Goal: Task Accomplishment & Management: Manage account settings

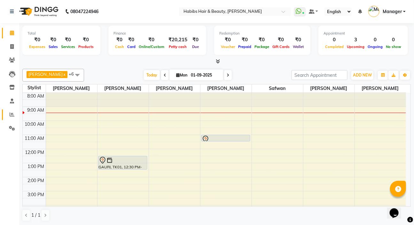
click at [12, 109] on link "Reports" at bounding box center [9, 114] width 15 height 11
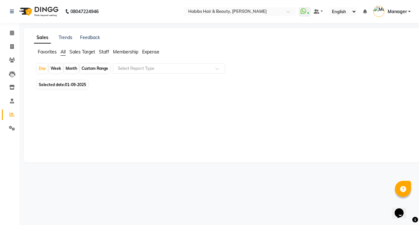
click at [68, 68] on div "Month" at bounding box center [71, 68] width 15 height 9
select select "9"
select select "2025"
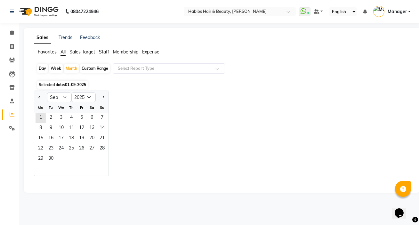
click at [42, 93] on div at bounding box center [40, 97] width 13 height 10
click at [41, 96] on button "Previous month" at bounding box center [39, 97] width 5 height 10
select select "8"
click at [79, 116] on span "1" at bounding box center [81, 118] width 10 height 10
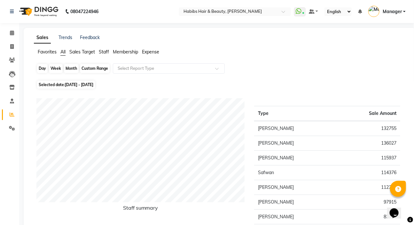
click at [74, 66] on div "Month" at bounding box center [71, 68] width 15 height 9
select select "8"
select select "2025"
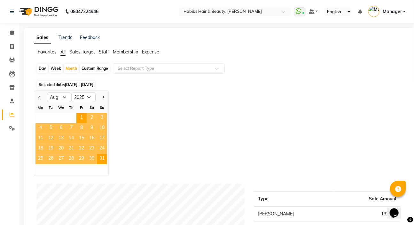
click at [75, 134] on span "14" at bounding box center [71, 138] width 10 height 10
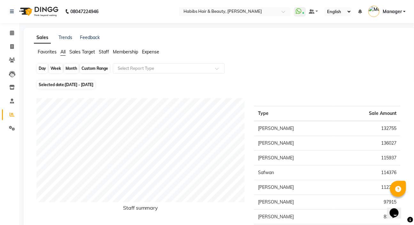
click at [71, 68] on div "Month" at bounding box center [71, 68] width 15 height 9
select select "8"
select select "2025"
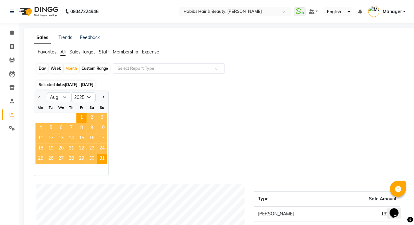
click at [90, 156] on span "30" at bounding box center [92, 159] width 10 height 10
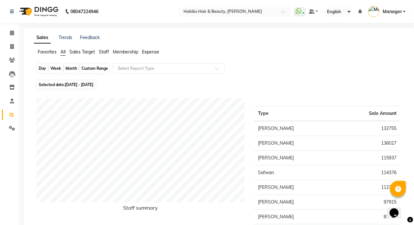
click at [76, 66] on div "Month" at bounding box center [71, 68] width 15 height 9
select select "8"
select select "2025"
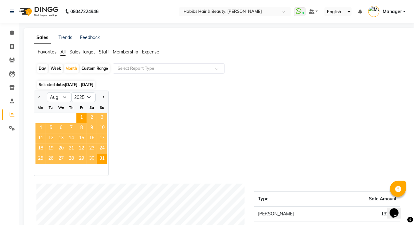
click at [43, 66] on div "Day" at bounding box center [42, 68] width 11 height 9
select select "8"
select select "2025"
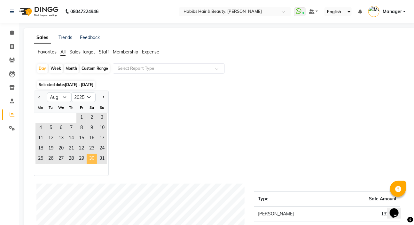
click at [87, 156] on span "30" at bounding box center [92, 159] width 10 height 10
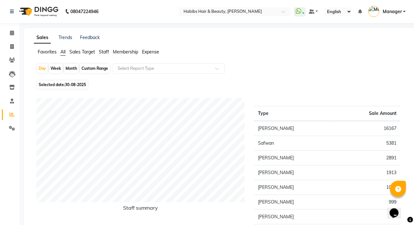
click at [69, 68] on div "Month" at bounding box center [71, 68] width 15 height 9
select select "8"
select select "2025"
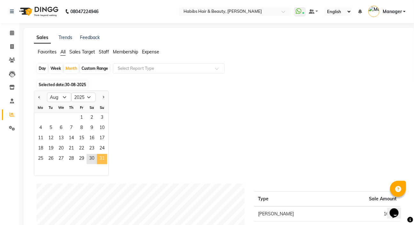
click at [98, 156] on span "31" at bounding box center [102, 159] width 10 height 10
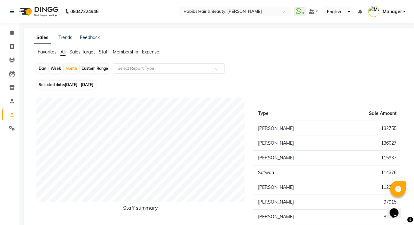
click at [44, 67] on div "Day" at bounding box center [42, 68] width 11 height 9
select select "8"
select select "2025"
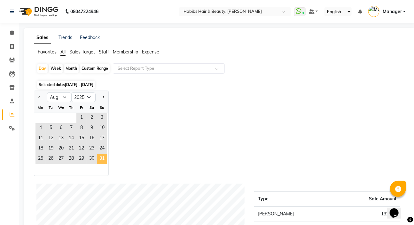
click at [97, 159] on span "31" at bounding box center [102, 159] width 10 height 10
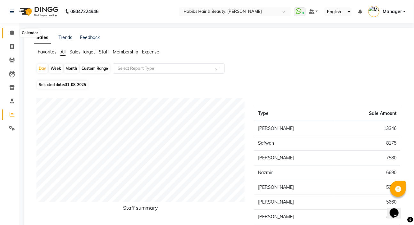
click at [7, 32] on span at bounding box center [11, 32] width 11 height 7
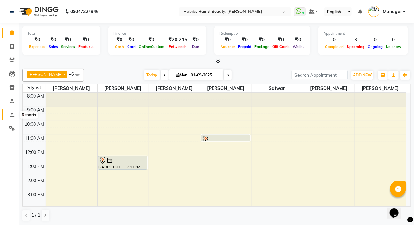
click at [12, 116] on icon at bounding box center [12, 114] width 5 height 5
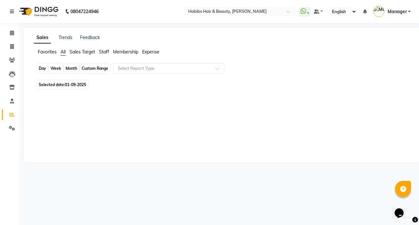
click at [44, 69] on div "Day" at bounding box center [42, 68] width 11 height 9
select select "9"
select select "2025"
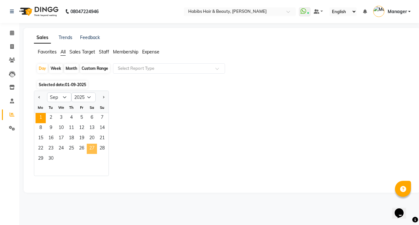
click at [93, 145] on span "27" at bounding box center [92, 149] width 10 height 10
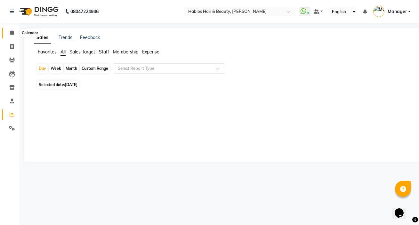
click at [11, 32] on icon at bounding box center [12, 32] width 4 height 5
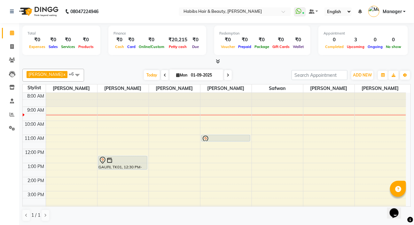
click at [161, 72] on span at bounding box center [165, 75] width 8 height 10
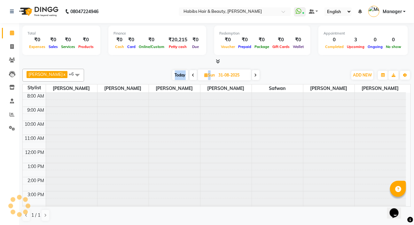
click at [161, 72] on div "[DATE] [DATE]" at bounding box center [215, 75] width 257 height 10
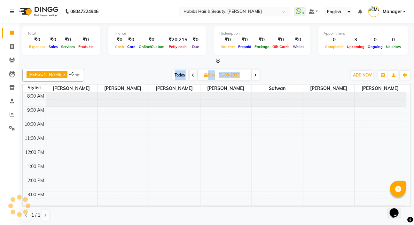
scroll to position [14, 0]
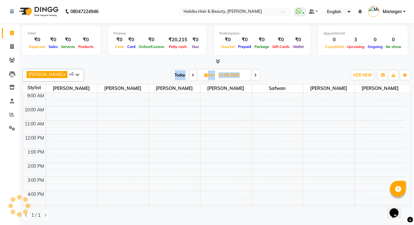
click at [161, 72] on div "[DATE] [DATE]" at bounding box center [215, 75] width 257 height 10
click at [192, 75] on icon at bounding box center [193, 75] width 3 height 4
click at [193, 75] on icon at bounding box center [194, 75] width 3 height 4
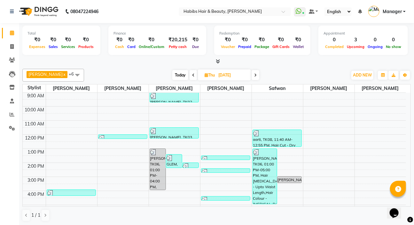
click at [192, 75] on icon at bounding box center [193, 75] width 3 height 4
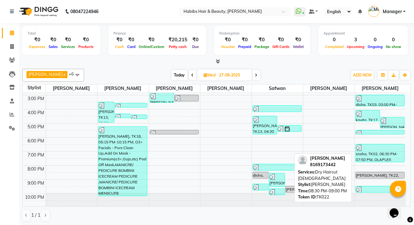
scroll to position [0, 0]
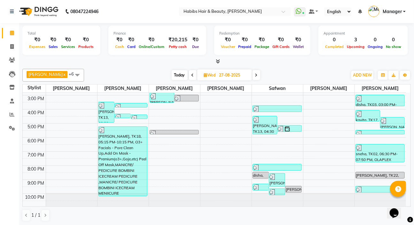
click at [254, 73] on span at bounding box center [257, 75] width 8 height 10
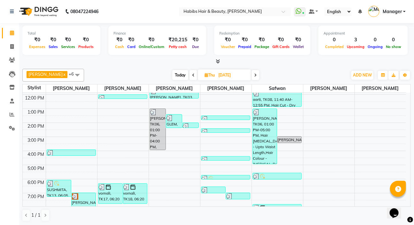
scroll to position [96, 0]
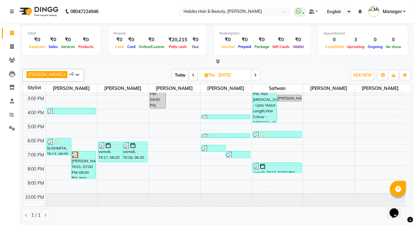
click at [253, 76] on span at bounding box center [256, 75] width 8 height 10
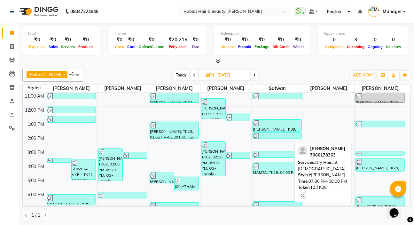
scroll to position [0, 0]
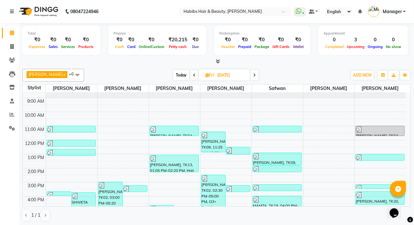
click at [193, 75] on icon at bounding box center [194, 75] width 3 height 4
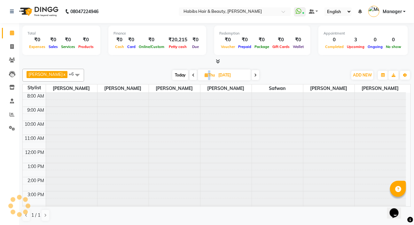
click at [192, 75] on icon at bounding box center [193, 75] width 3 height 4
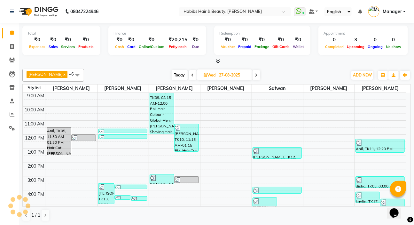
click at [189, 75] on span at bounding box center [193, 75] width 8 height 10
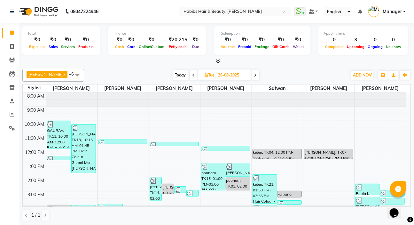
click at [254, 76] on icon at bounding box center [255, 75] width 3 height 4
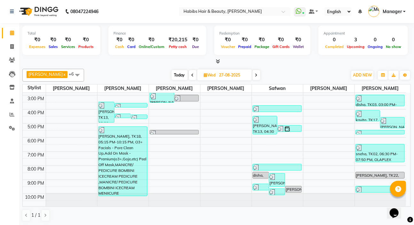
click at [255, 73] on icon at bounding box center [256, 75] width 3 height 4
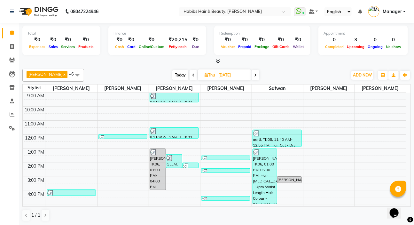
click at [254, 73] on span at bounding box center [256, 75] width 8 height 10
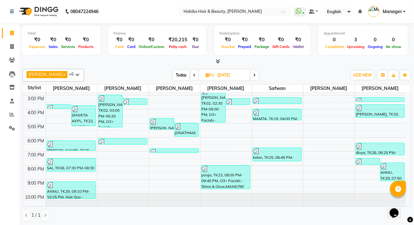
click at [253, 71] on span at bounding box center [255, 75] width 8 height 10
type input "30-08-2025"
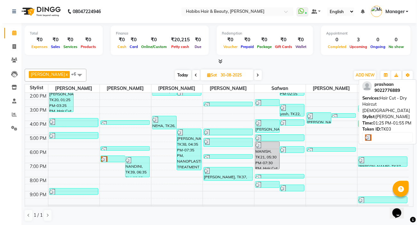
scroll to position [96, 0]
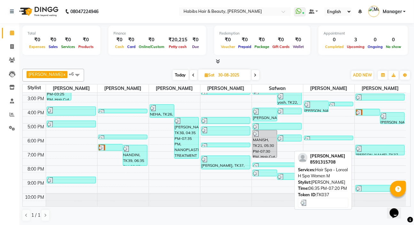
click at [375, 150] on div at bounding box center [380, 149] width 48 height 6
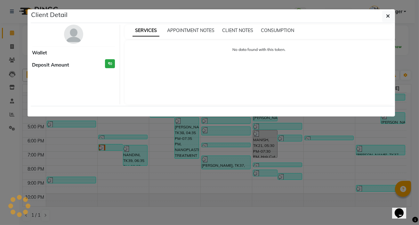
select select "3"
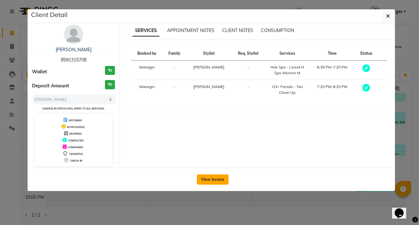
click at [206, 176] on button "View Invoice" at bounding box center [213, 179] width 32 height 10
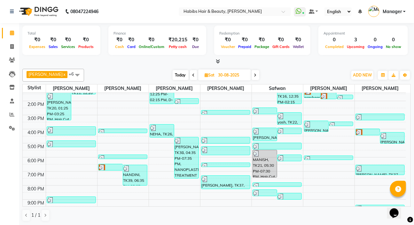
scroll to position [96, 0]
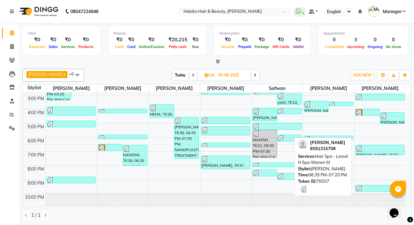
click at [371, 147] on div at bounding box center [380, 149] width 48 height 6
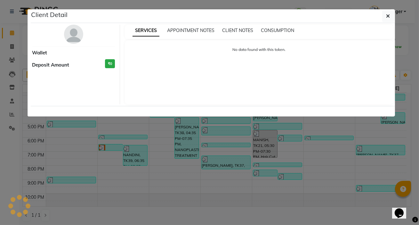
select select "3"
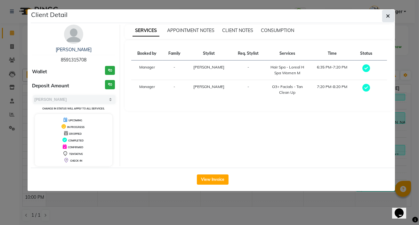
click at [392, 12] on button "button" at bounding box center [388, 16] width 12 height 12
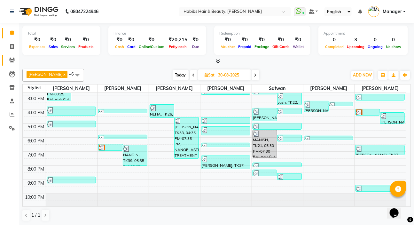
click at [15, 58] on span at bounding box center [11, 60] width 11 height 7
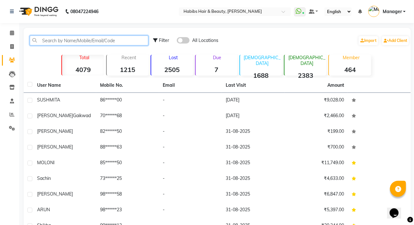
click at [73, 39] on input "text" at bounding box center [89, 41] width 119 height 10
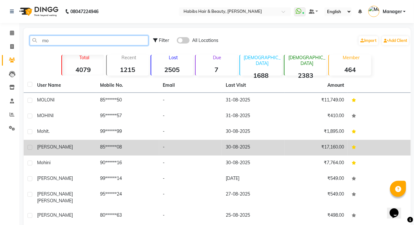
type input "mo"
click at [79, 151] on td "[PERSON_NAME]" at bounding box center [64, 148] width 63 height 16
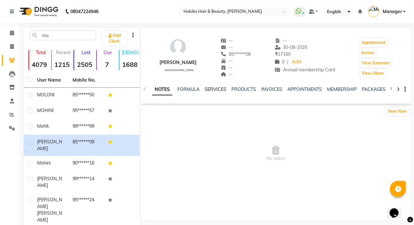
click at [214, 90] on link "SERVICES" at bounding box center [216, 89] width 22 height 6
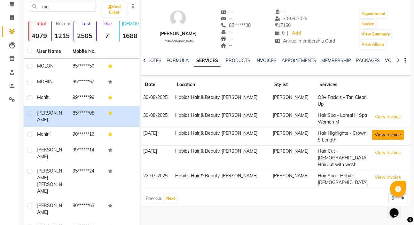
scroll to position [52, 0]
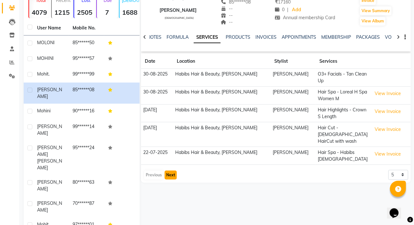
click at [169, 171] on button "Next" at bounding box center [171, 175] width 12 height 9
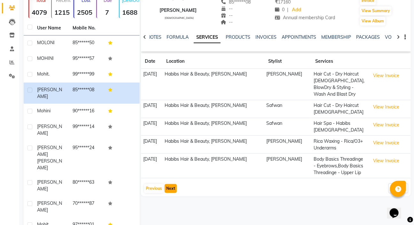
click at [169, 187] on button "Next" at bounding box center [171, 188] width 12 height 9
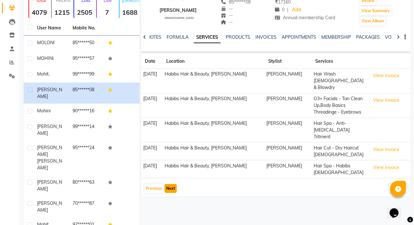
click at [169, 184] on button "Next" at bounding box center [171, 188] width 12 height 9
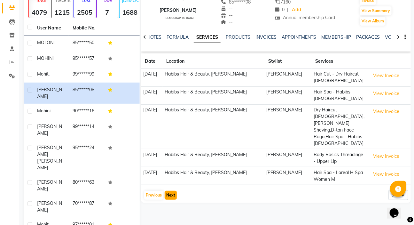
click at [169, 191] on button "Next" at bounding box center [171, 195] width 12 height 9
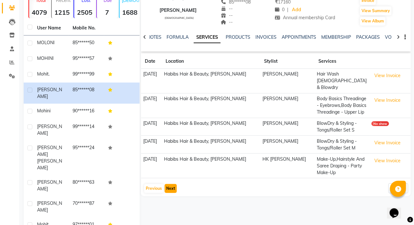
click at [169, 184] on button "Next" at bounding box center [171, 188] width 12 height 9
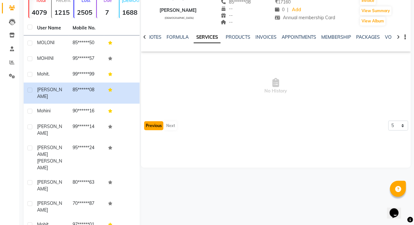
click at [153, 129] on button "Previous" at bounding box center [153, 125] width 19 height 9
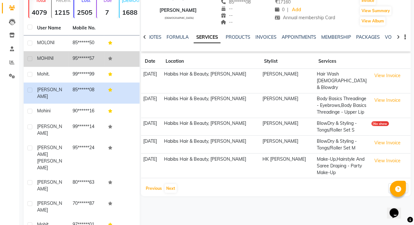
scroll to position [0, 0]
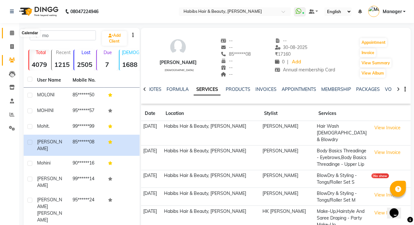
click at [9, 34] on span at bounding box center [11, 32] width 11 height 7
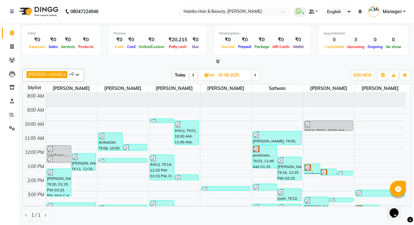
click at [252, 73] on span at bounding box center [256, 75] width 8 height 10
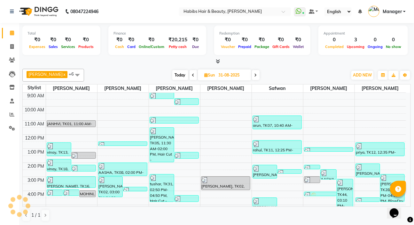
click at [252, 73] on span at bounding box center [256, 75] width 8 height 10
type input "01-09-2025"
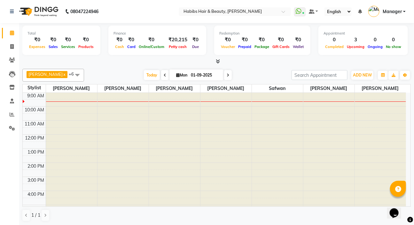
scroll to position [14, 0]
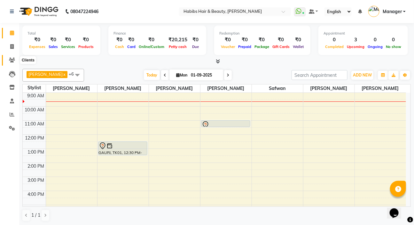
click at [11, 58] on icon at bounding box center [12, 60] width 6 height 5
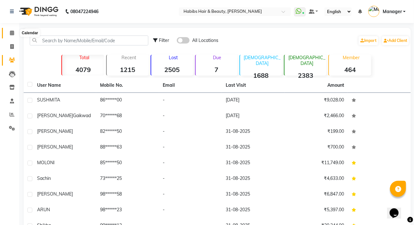
click at [13, 34] on icon at bounding box center [12, 32] width 4 height 5
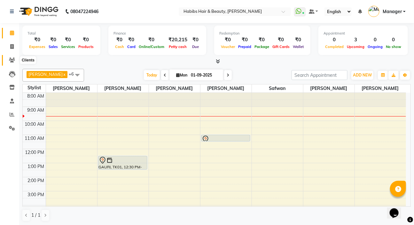
click at [13, 60] on icon at bounding box center [12, 60] width 6 height 5
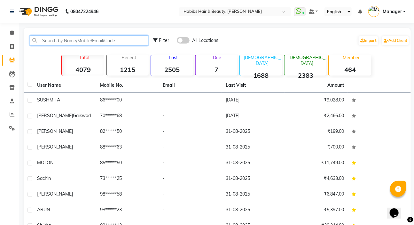
click at [66, 39] on input "text" at bounding box center [89, 41] width 119 height 10
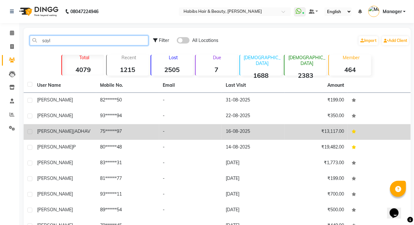
type input "sayl"
click at [66, 126] on td "[PERSON_NAME]" at bounding box center [64, 132] width 63 height 16
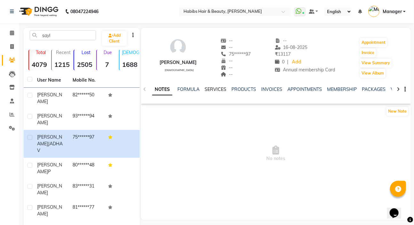
click at [220, 87] on link "SERVICES" at bounding box center [216, 89] width 22 height 6
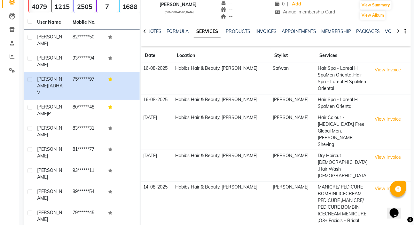
scroll to position [80, 0]
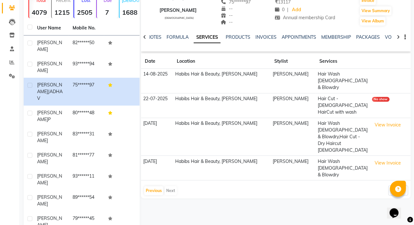
scroll to position [0, 0]
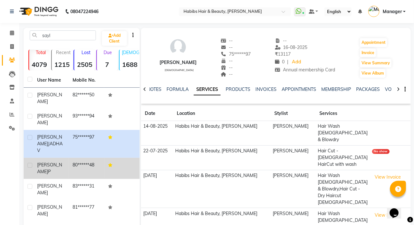
click at [82, 158] on td "80******48" at bounding box center [87, 168] width 36 height 21
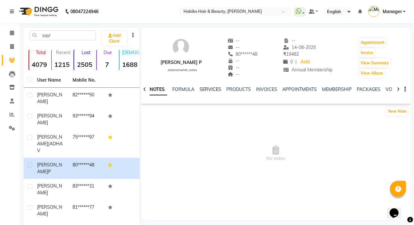
click at [206, 90] on link "SERVICES" at bounding box center [211, 89] width 22 height 6
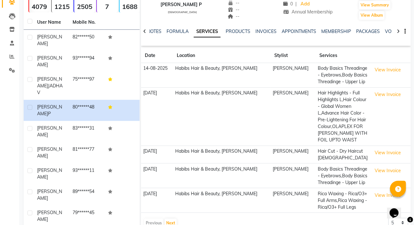
scroll to position [73, 0]
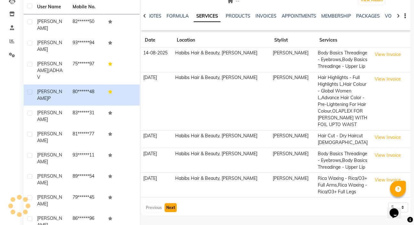
click at [173, 206] on button "Next" at bounding box center [171, 207] width 12 height 9
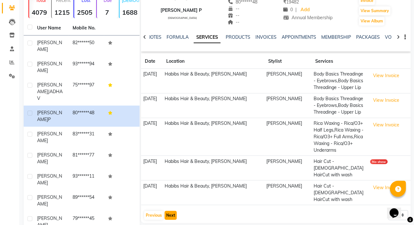
click at [173, 211] on button "Next" at bounding box center [171, 215] width 12 height 9
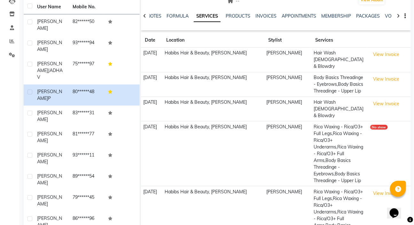
scroll to position [113, 0]
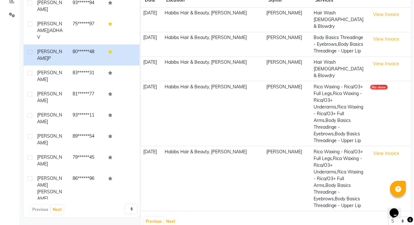
click at [170, 217] on button "Next" at bounding box center [171, 221] width 12 height 9
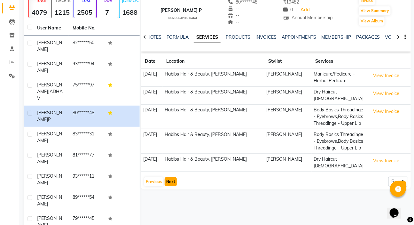
click at [172, 177] on button "Next" at bounding box center [171, 181] width 12 height 9
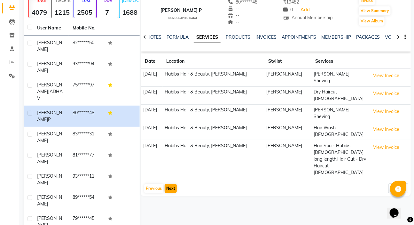
click at [172, 175] on div "[PERSON_NAME] P [DEMOGRAPHIC_DATA] -- -- 80******48 -- -- -- -- [DATE] ₹ 19482 …" at bounding box center [275, 127] width 271 height 303
click at [173, 184] on button "Next" at bounding box center [171, 188] width 12 height 9
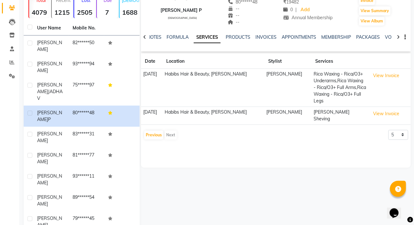
scroll to position [0, 0]
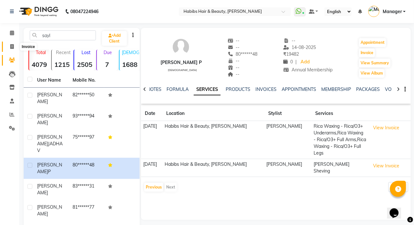
click at [13, 45] on icon at bounding box center [12, 46] width 4 height 5
select select "service"
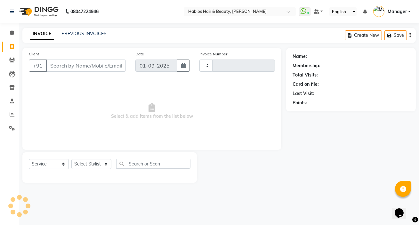
type input "4966"
select select "6465"
click at [9, 59] on icon at bounding box center [12, 60] width 6 height 5
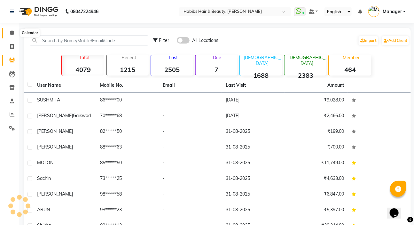
click at [12, 32] on icon at bounding box center [12, 32] width 4 height 5
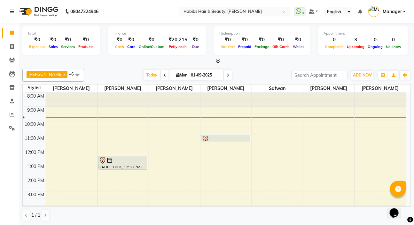
click at [161, 73] on span at bounding box center [165, 75] width 8 height 10
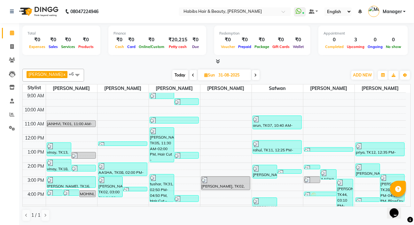
click at [191, 73] on span at bounding box center [194, 75] width 8 height 10
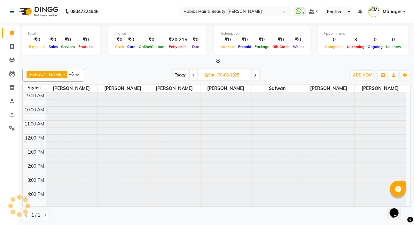
scroll to position [14, 0]
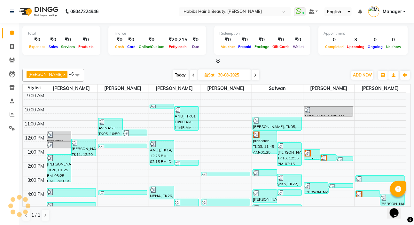
click at [190, 73] on span at bounding box center [194, 75] width 8 height 10
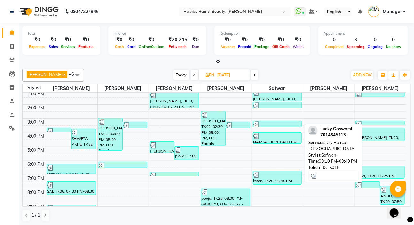
scroll to position [96, 0]
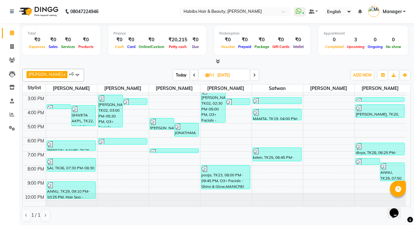
click at [252, 74] on span at bounding box center [255, 75] width 8 height 10
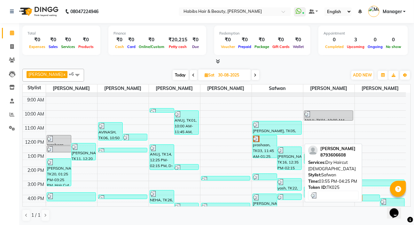
scroll to position [0, 0]
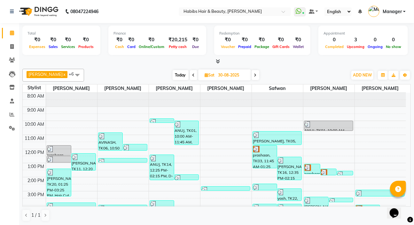
click at [193, 74] on icon at bounding box center [194, 75] width 3 height 4
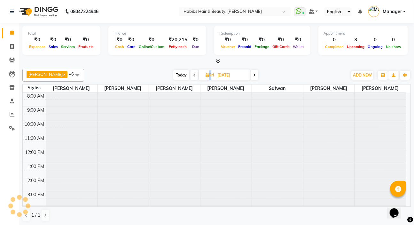
click at [191, 74] on span at bounding box center [195, 75] width 8 height 10
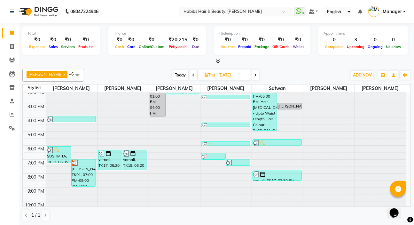
scroll to position [96, 0]
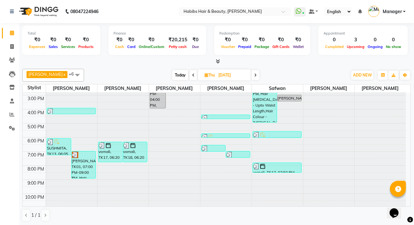
click at [190, 73] on span at bounding box center [194, 75] width 8 height 10
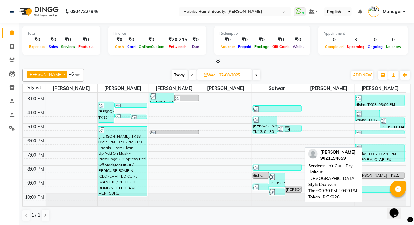
scroll to position [0, 0]
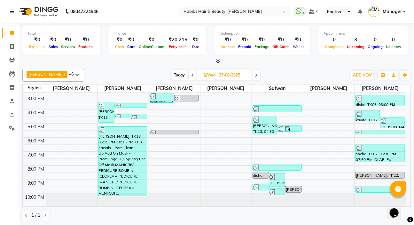
click at [192, 75] on icon at bounding box center [193, 75] width 3 height 4
type input "26-08-2025"
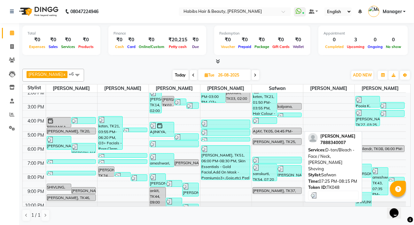
scroll to position [99, 0]
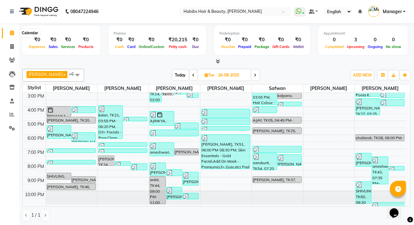
click at [15, 34] on span at bounding box center [11, 32] width 11 height 7
click at [14, 33] on span at bounding box center [11, 32] width 11 height 7
click at [12, 47] on icon at bounding box center [12, 46] width 4 height 5
select select "6465"
select select "service"
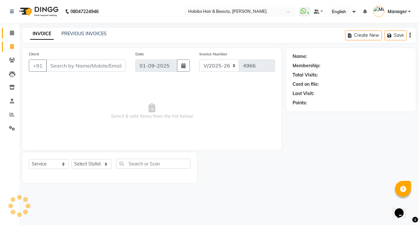
click at [14, 31] on icon at bounding box center [12, 32] width 4 height 5
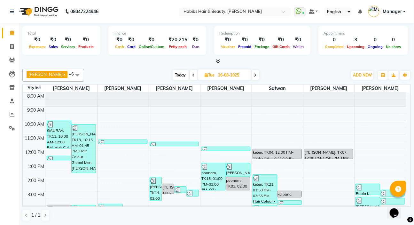
click at [254, 75] on icon at bounding box center [255, 75] width 3 height 4
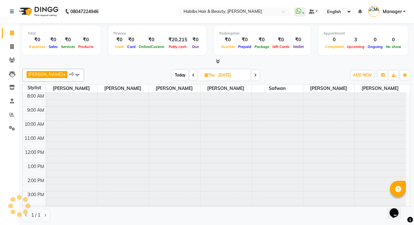
click at [254, 75] on icon at bounding box center [255, 75] width 3 height 4
click at [252, 75] on span at bounding box center [255, 75] width 8 height 10
click at [253, 75] on icon at bounding box center [254, 75] width 3 height 4
click at [255, 75] on icon at bounding box center [256, 75] width 3 height 4
type input "01-09-2025"
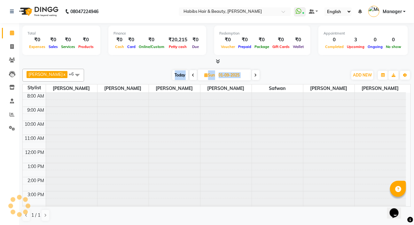
click at [252, 75] on div "[DATE] [DATE]" at bounding box center [215, 75] width 257 height 10
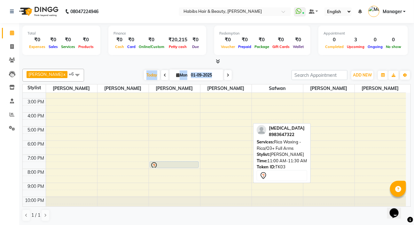
scroll to position [96, 0]
